Goal: Find contact information: Find contact information

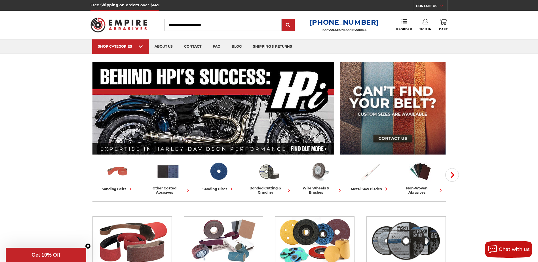
click at [429, 7] on link "CONTACT US" at bounding box center [431, 7] width 31 height 8
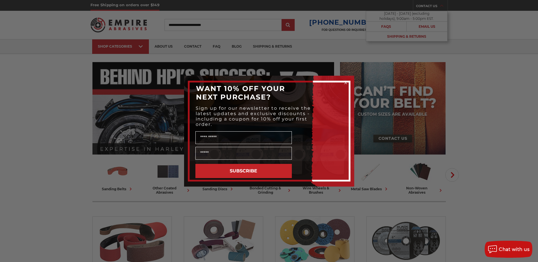
click at [346, 83] on icon "Close dialog" at bounding box center [346, 83] width 2 height 2
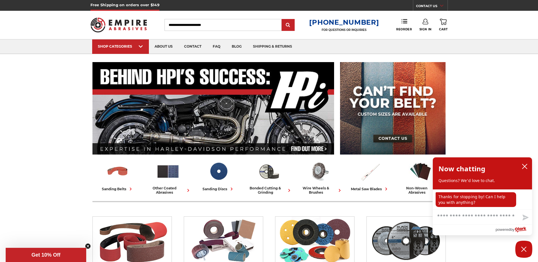
click at [441, 5] on icon at bounding box center [441, 5] width 3 height 3
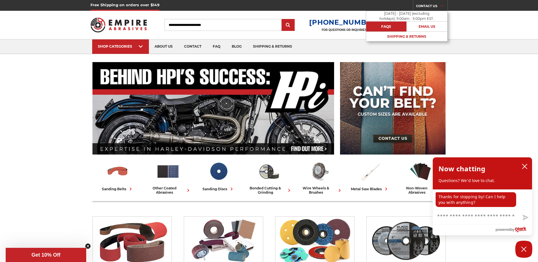
click at [387, 28] on link "FAQs" at bounding box center [386, 27] width 41 height 10
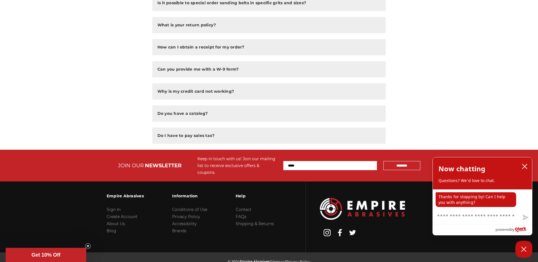
scroll to position [416, 0]
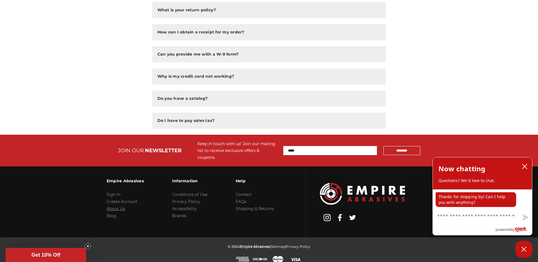
click at [119, 206] on link "About Us" at bounding box center [116, 208] width 18 height 5
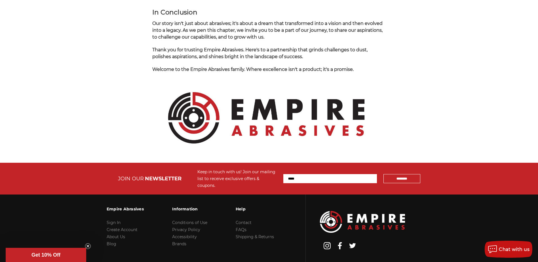
scroll to position [568, 0]
click at [243, 220] on link "Contact" at bounding box center [244, 222] width 16 height 5
